Goal: Navigation & Orientation: Find specific page/section

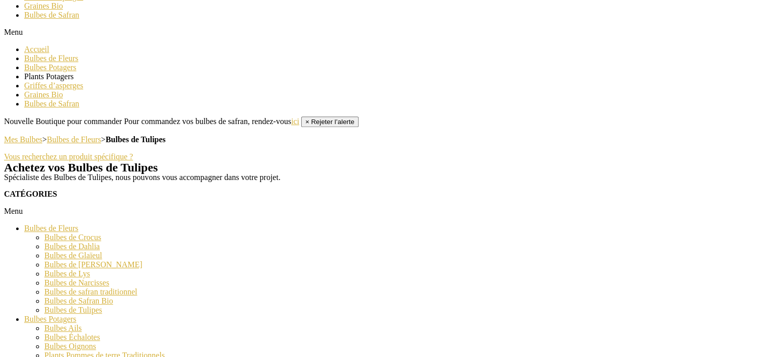
scroll to position [607, 0]
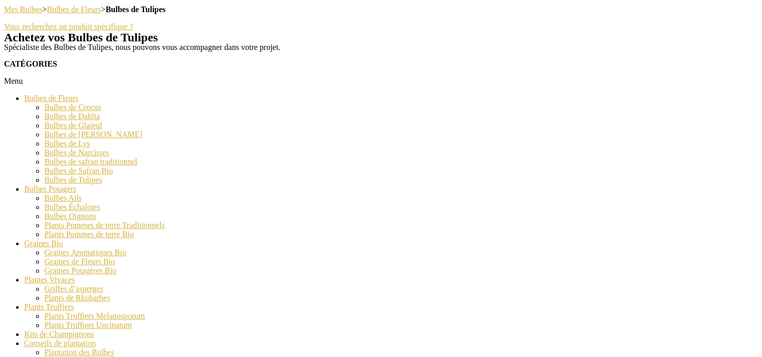
click at [90, 184] on link "Bulbes de Tulipes" at bounding box center [73, 179] width 58 height 9
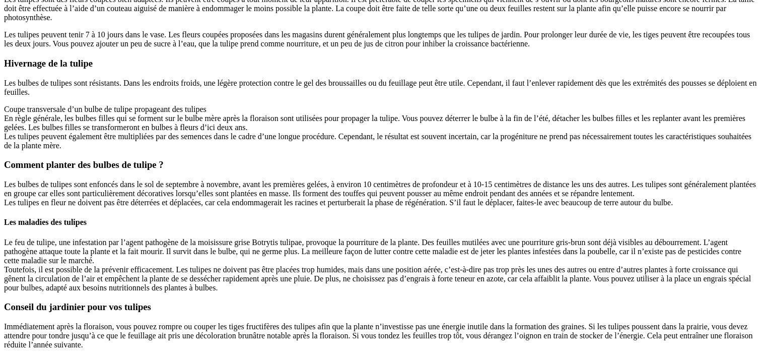
scroll to position [3424, 0]
